Goal: Task Accomplishment & Management: Use online tool/utility

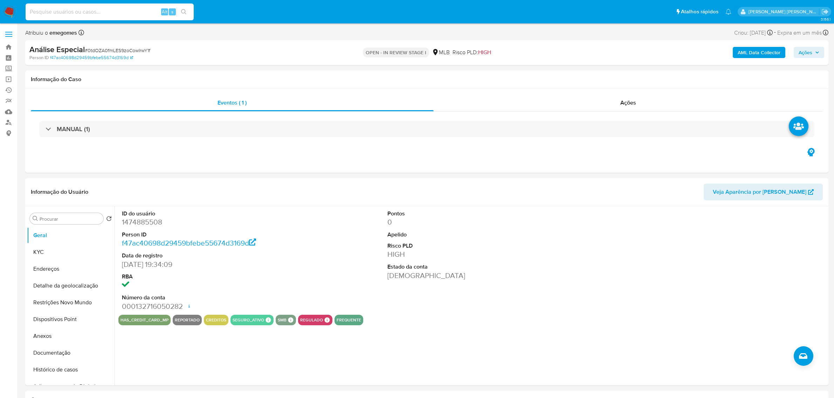
select select "10"
type input "twEy4J4KiGp9g6ome8CnjBWc"
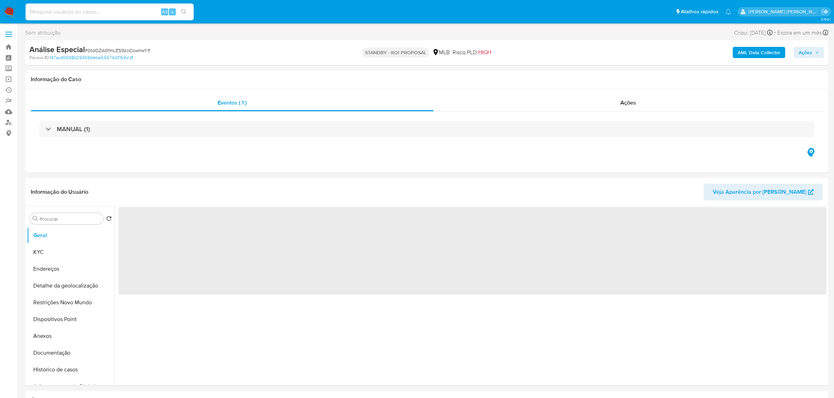
click at [99, 13] on input at bounding box center [110, 11] width 168 height 9
paste input "twEy4J4KiGp9g6ome8CnjBWc"
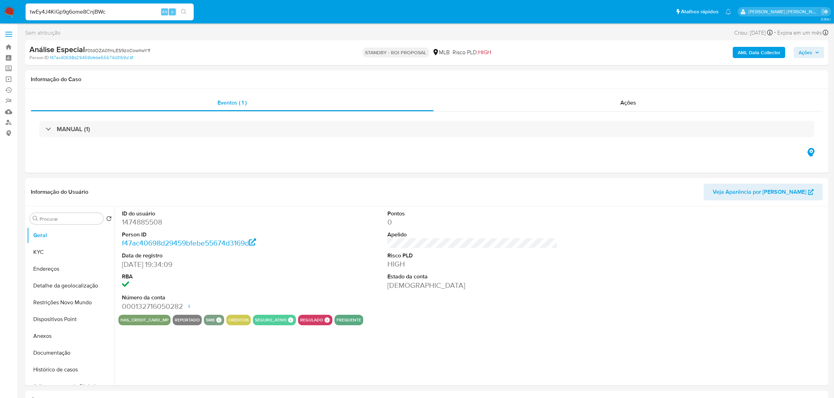
type input "twEy4J4KiGp9g6ome8CnjBWc"
select select "10"
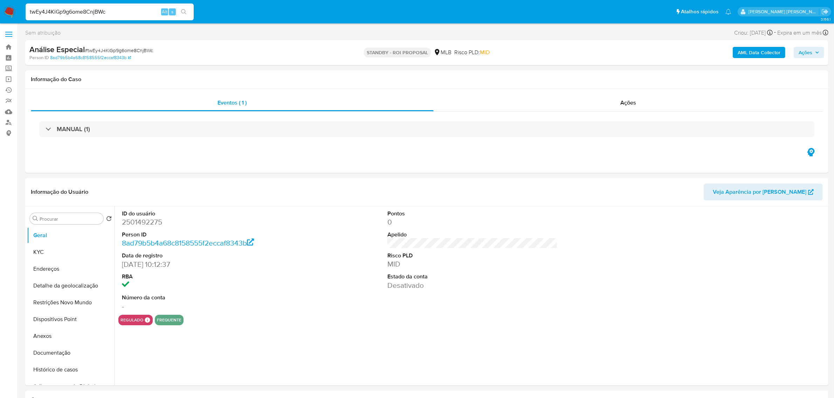
select select "10"
click at [7, 34] on span at bounding box center [8, 34] width 7 height 1
click at [0, 0] on input "checkbox" at bounding box center [0, 0] width 0 height 0
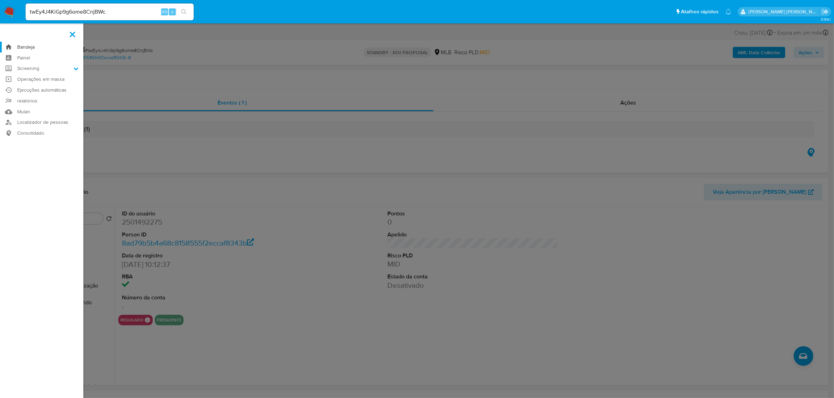
click at [28, 47] on link "Bandeja" at bounding box center [41, 47] width 83 height 11
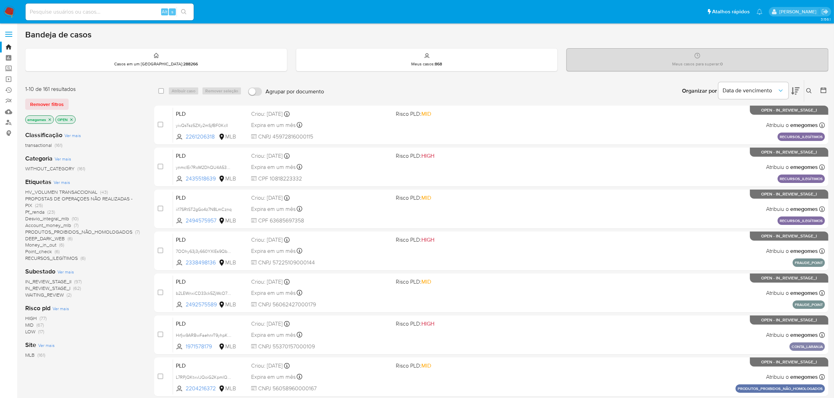
click at [809, 91] on icon at bounding box center [809, 91] width 6 height 6
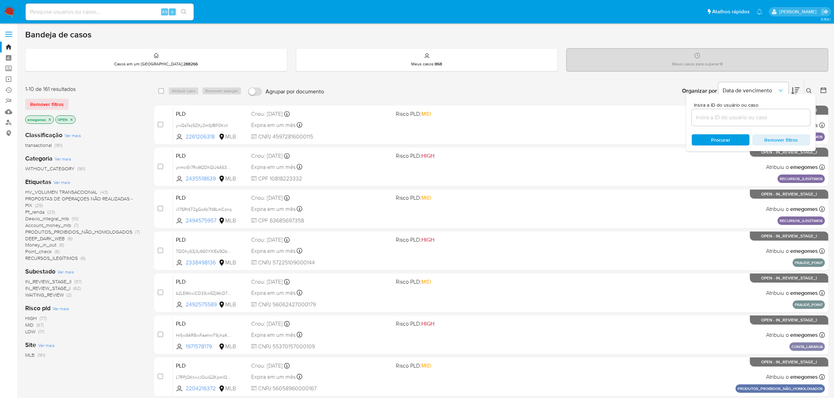
click at [739, 116] on input at bounding box center [751, 117] width 118 height 9
type input "yDLzsyzisLvgxsh1gRp5eyCw"
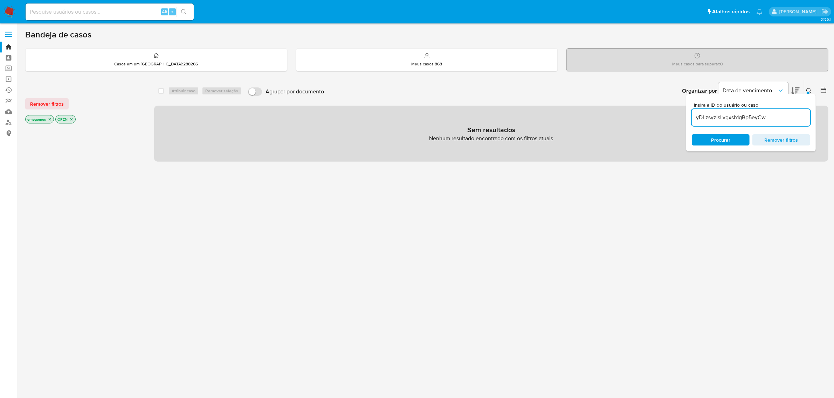
click at [50, 121] on icon "close-filter" at bounding box center [50, 119] width 4 height 4
click at [42, 119] on icon "close-filter" at bounding box center [41, 119] width 4 height 4
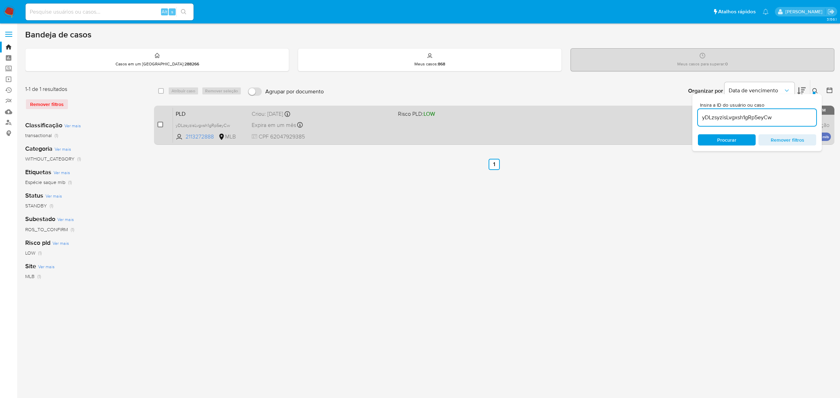
click at [158, 126] on input "checkbox" at bounding box center [161, 125] width 6 height 6
checkbox input "true"
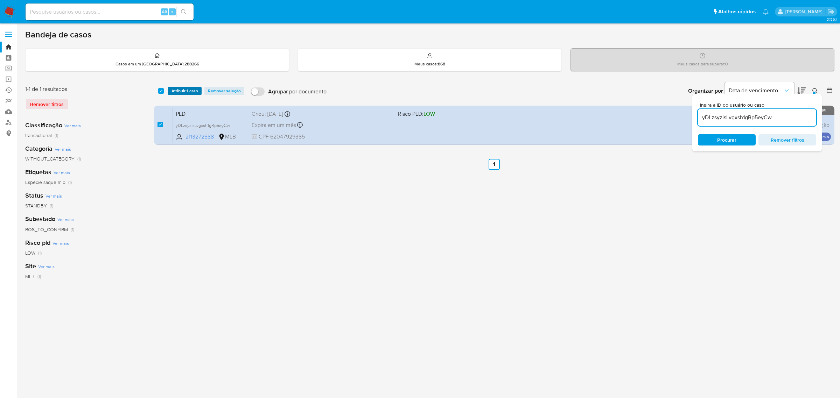
click at [185, 91] on span "Atribuir 1 caso" at bounding box center [185, 91] width 27 height 7
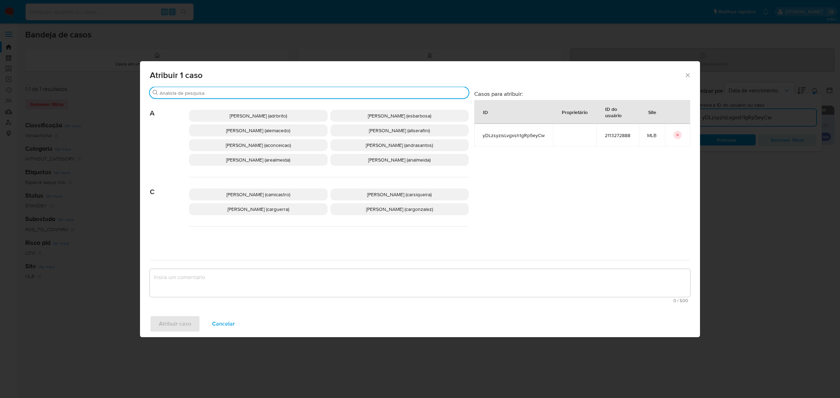
click at [250, 93] on input "Procurar" at bounding box center [313, 93] width 306 height 6
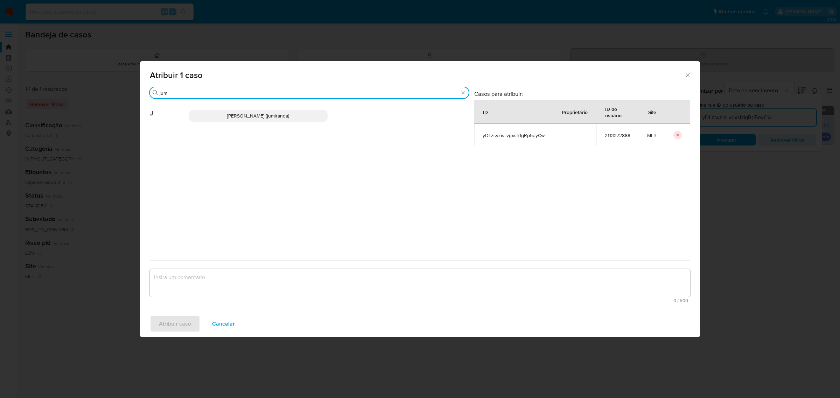
type input "jum"
click at [248, 114] on span "Juliane Cavalcante Miranda (jumiranda)" at bounding box center [258, 115] width 62 height 7
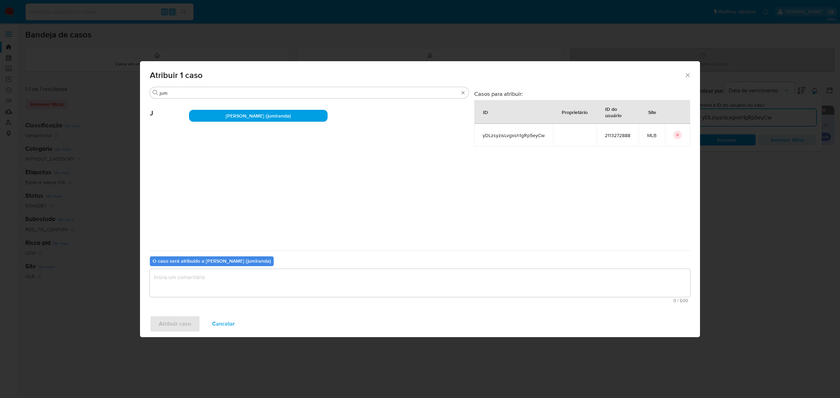
click at [242, 290] on textarea "assign-modal" at bounding box center [420, 283] width 541 height 28
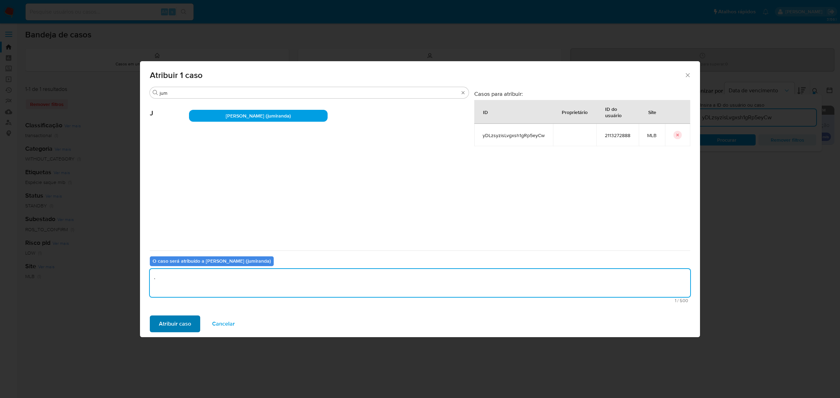
type textarea "."
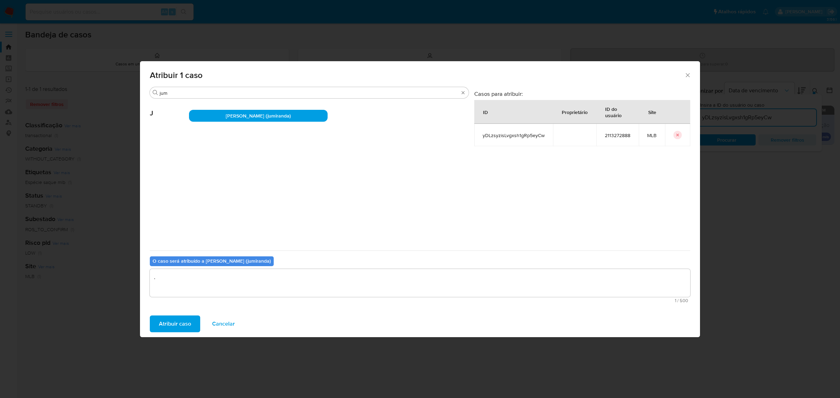
click at [171, 320] on span "Atribuir caso" at bounding box center [175, 324] width 32 height 15
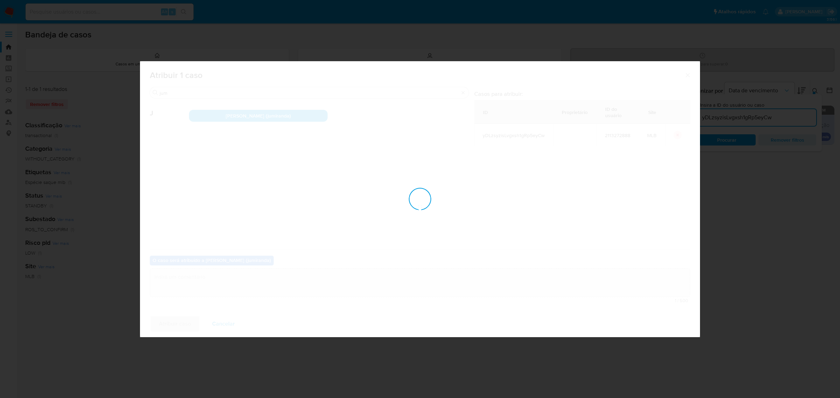
checkbox input "false"
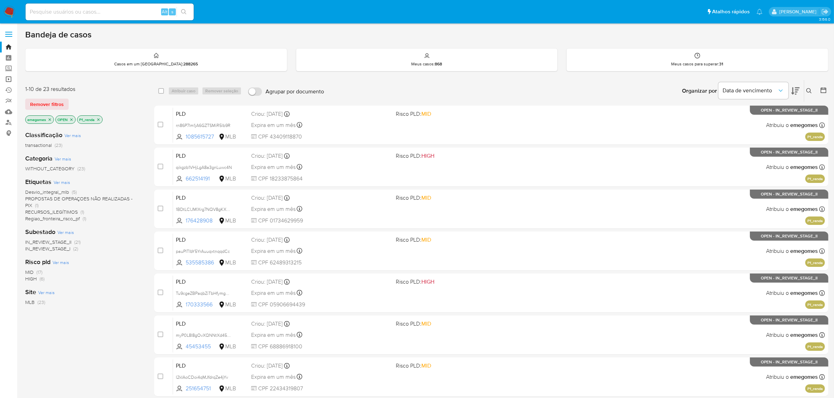
click at [7, 79] on link "Operações em massa" at bounding box center [41, 79] width 83 height 11
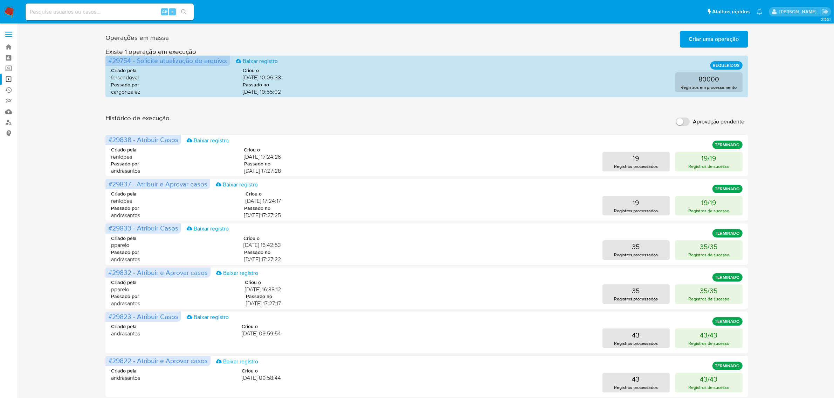
click at [699, 42] on span "Criar uma operação" at bounding box center [714, 39] width 50 height 15
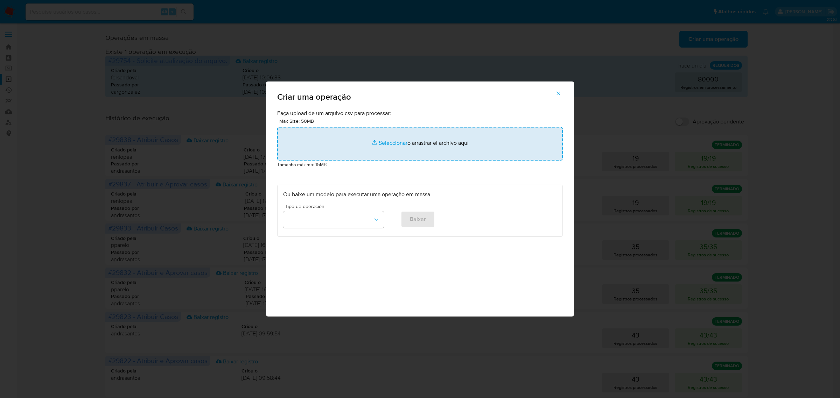
click at [384, 144] on input "file" at bounding box center [420, 144] width 286 height 34
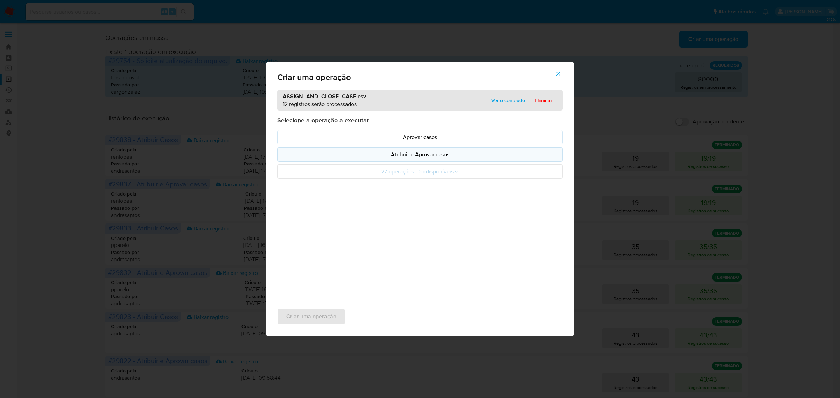
drag, startPoint x: 384, startPoint y: 144, endPoint x: 391, endPoint y: 155, distance: 13.3
click at [391, 155] on p "Atribuir e Aprovar casos" at bounding box center [420, 155] width 274 height 8
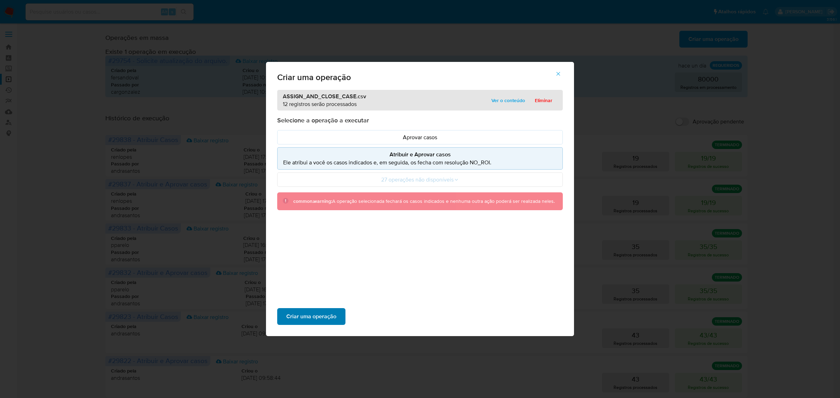
click at [312, 316] on span "Criar uma operação" at bounding box center [311, 316] width 50 height 15
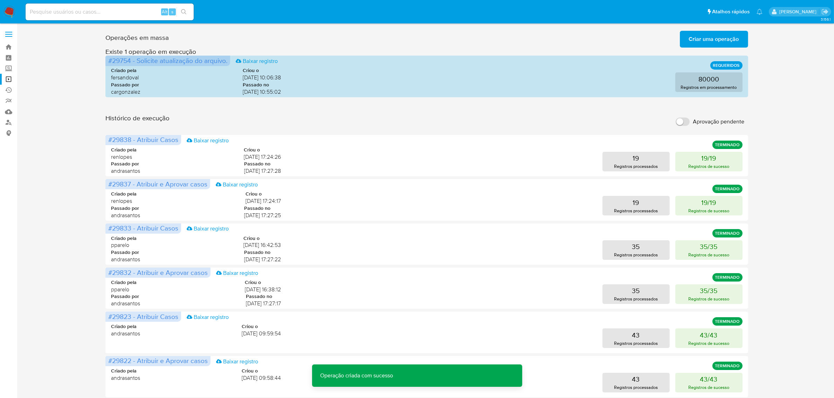
click at [721, 41] on span "Criar uma operação" at bounding box center [714, 39] width 50 height 15
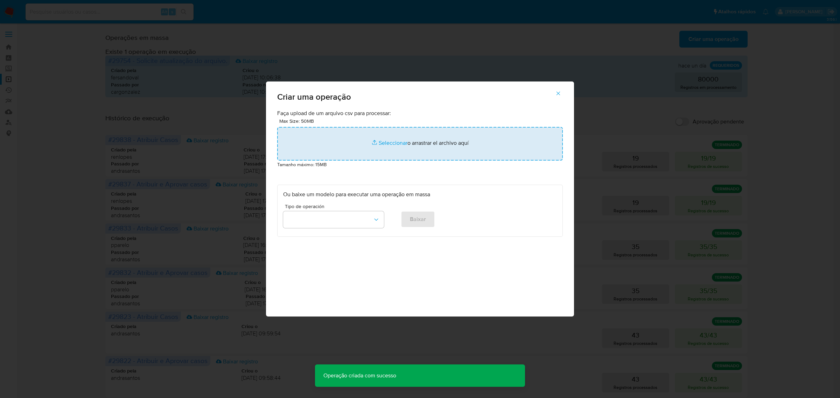
click at [388, 144] on input "file" at bounding box center [420, 144] width 286 height 34
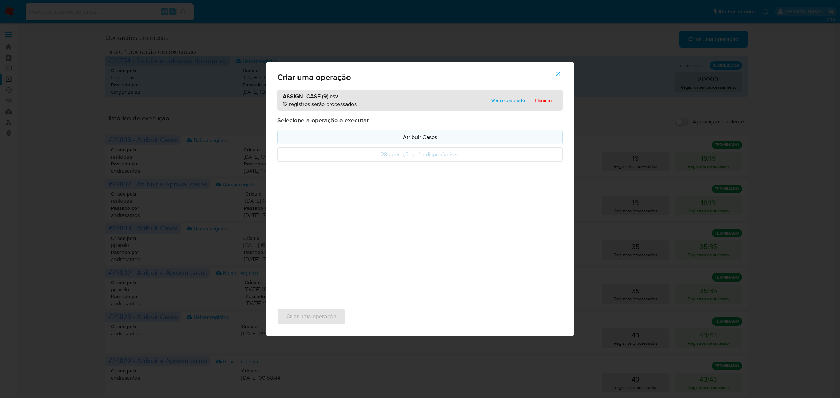
drag, startPoint x: 388, startPoint y: 144, endPoint x: 417, endPoint y: 137, distance: 29.8
click at [417, 137] on p "Atribuir Casos" at bounding box center [420, 137] width 274 height 8
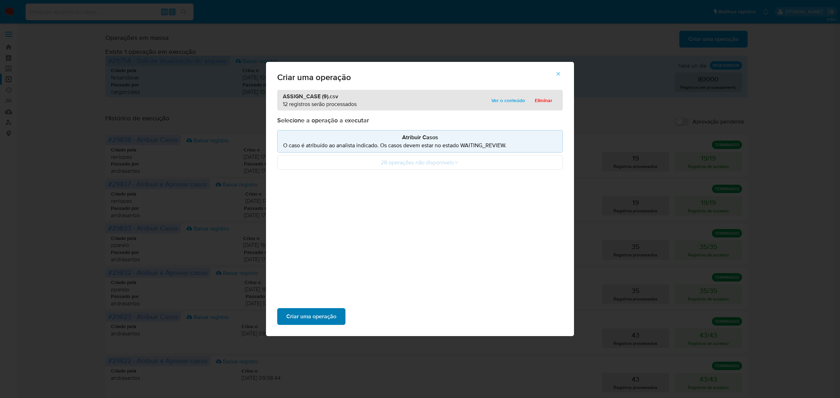
click at [319, 309] on span "Criar uma operação" at bounding box center [311, 316] width 50 height 15
